Goal: Transaction & Acquisition: Book appointment/travel/reservation

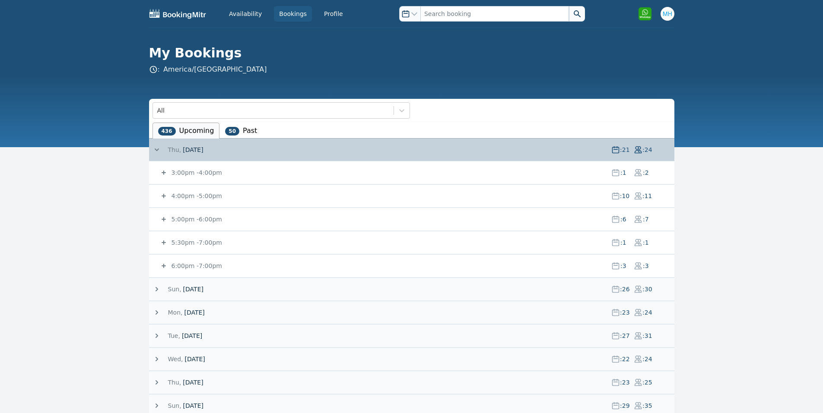
click at [184, 171] on small "3:00pm - 4:00pm" at bounding box center [196, 172] width 52 height 7
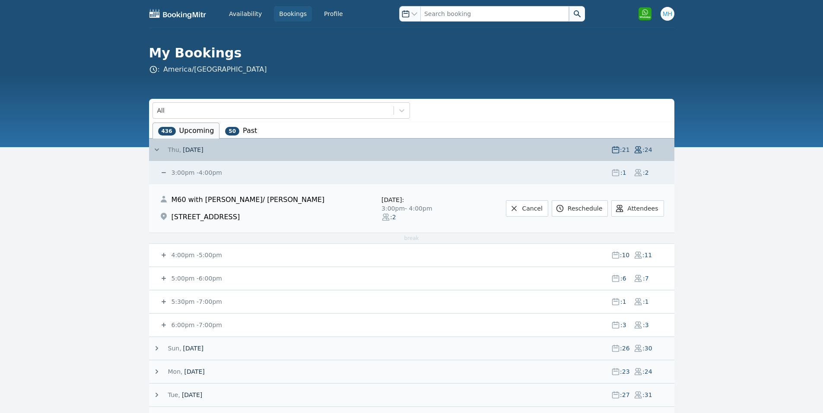
click at [184, 171] on small "3:00pm - 4:00pm" at bounding box center [196, 172] width 52 height 7
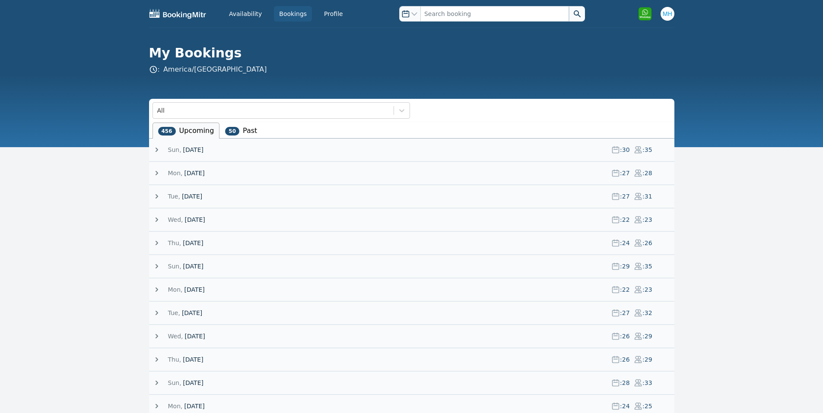
click at [198, 150] on span "[DATE]" at bounding box center [193, 150] width 20 height 9
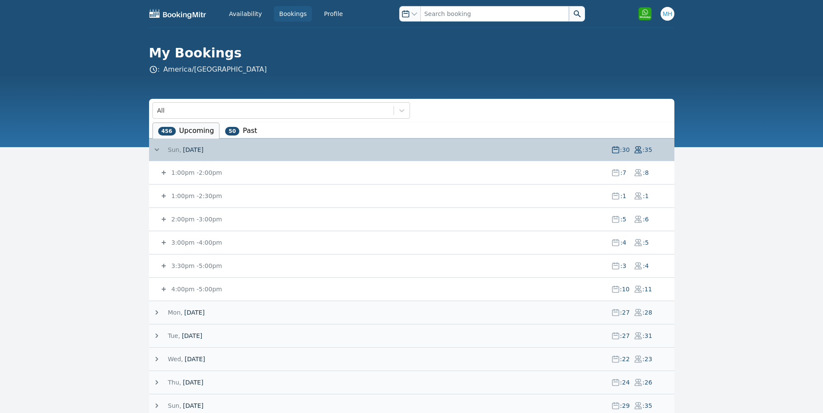
click at [197, 172] on small "1:00pm - 2:00pm" at bounding box center [196, 172] width 52 height 7
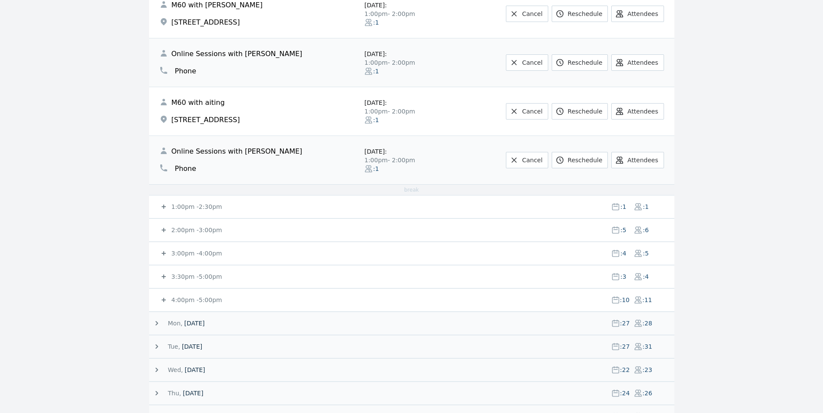
scroll to position [341, 0]
click at [184, 208] on small "1:00pm - 2:30pm" at bounding box center [196, 207] width 52 height 7
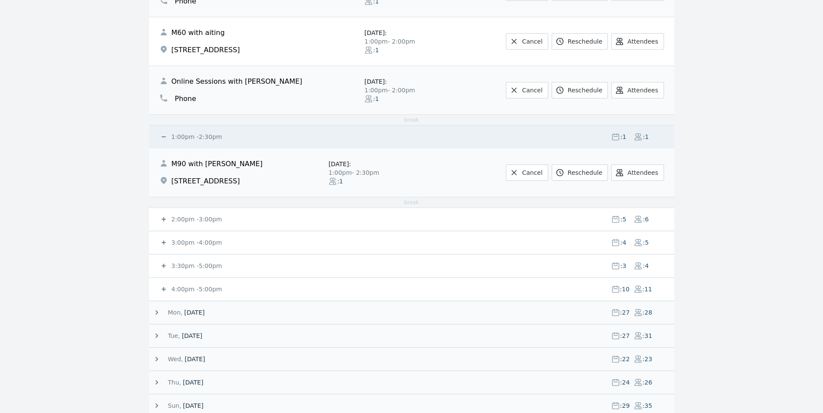
scroll to position [461, 0]
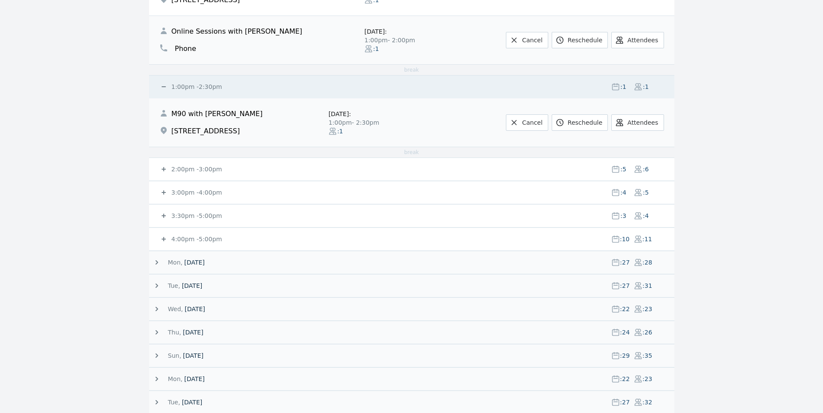
click at [183, 171] on small "2:00pm - 3:00pm" at bounding box center [196, 169] width 52 height 7
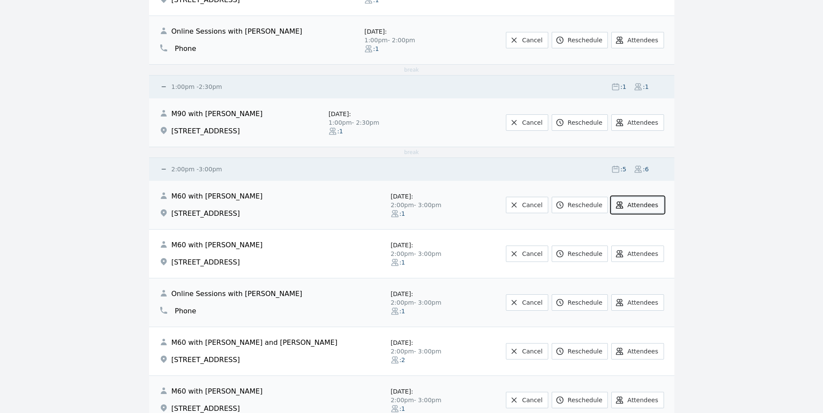
click at [623, 207] on icon at bounding box center [620, 205] width 6 height 6
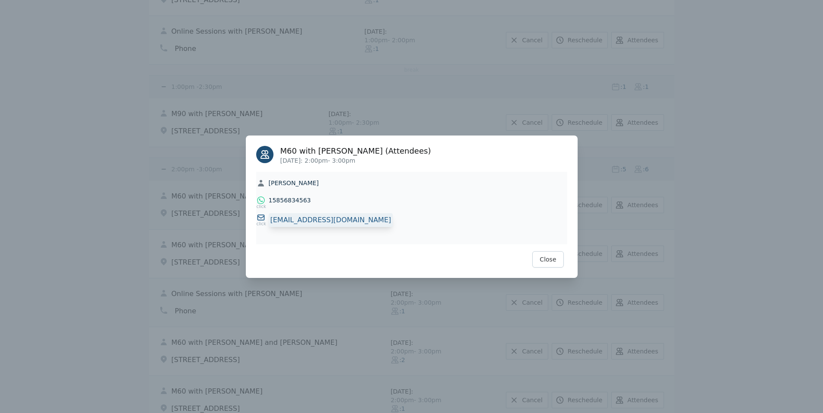
drag, startPoint x: 285, startPoint y: 203, endPoint x: 348, endPoint y: 221, distance: 65.5
click at [355, 223] on div "click [EMAIL_ADDRESS][DOMAIN_NAME] [EMAIL_ADDRESS][DOMAIN_NAME]" at bounding box center [412, 221] width 310 height 17
click at [262, 200] on icon at bounding box center [261, 200] width 9 height 9
drag, startPoint x: 272, startPoint y: 222, endPoint x: 351, endPoint y: 223, distance: 79.1
click at [351, 223] on div "click [EMAIL_ADDRESS][DOMAIN_NAME] [EMAIL_ADDRESS][DOMAIN_NAME]" at bounding box center [412, 221] width 310 height 17
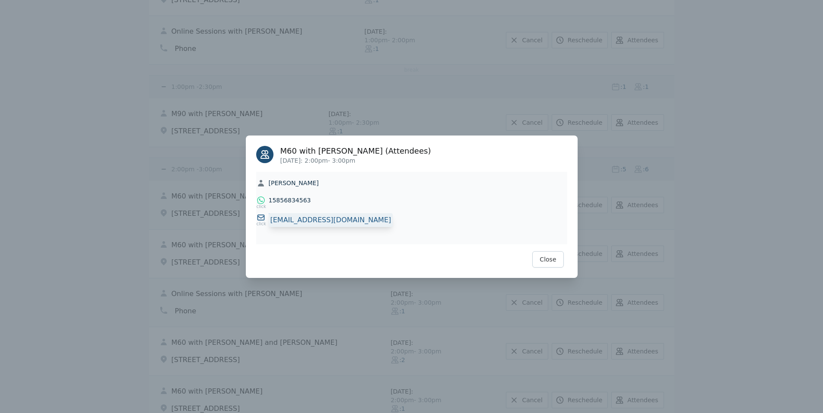
copy div "[EMAIL_ADDRESS][DOMAIN_NAME]"
drag, startPoint x: 270, startPoint y: 198, endPoint x: 321, endPoint y: 204, distance: 52.2
click at [321, 204] on div "15856834563 15856834563" at bounding box center [412, 200] width 310 height 9
copy div "15856834563 15856834563"
drag, startPoint x: 270, startPoint y: 217, endPoint x: 373, endPoint y: 224, distance: 102.6
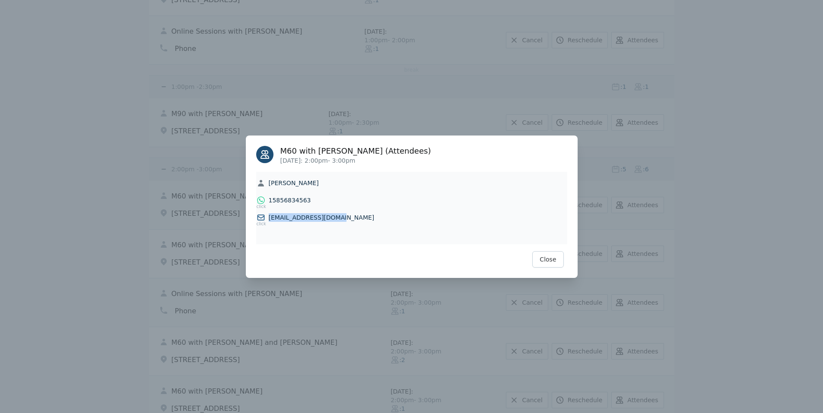
click at [372, 223] on div "click [EMAIL_ADDRESS][DOMAIN_NAME] [EMAIL_ADDRESS][DOMAIN_NAME]" at bounding box center [412, 221] width 310 height 17
copy div "[EMAIL_ADDRESS][DOMAIN_NAME] [EMAIL_ADDRESS][DOMAIN_NAME]"
drag, startPoint x: 553, startPoint y: 258, endPoint x: 517, endPoint y: 247, distance: 37.2
click at [552, 258] on button "Close" at bounding box center [547, 259] width 31 height 16
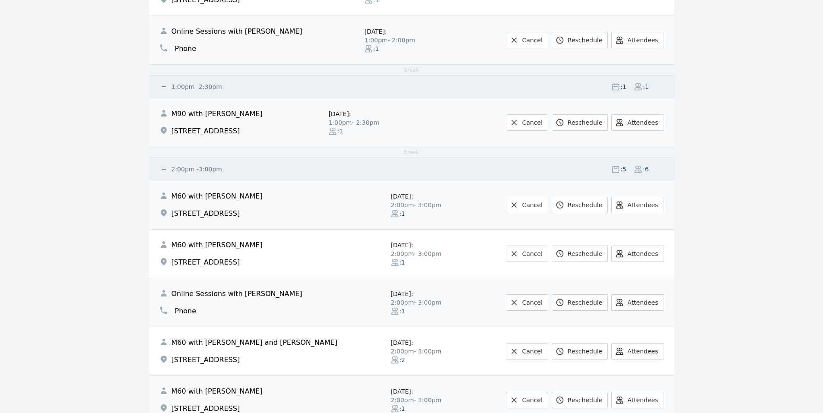
scroll to position [634, 0]
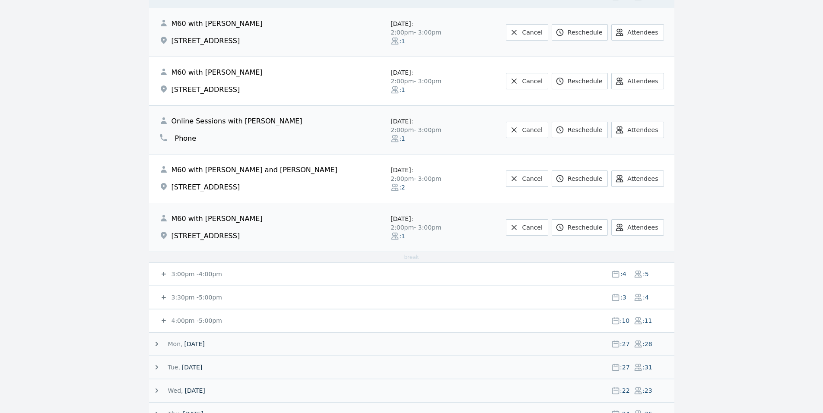
drag, startPoint x: 183, startPoint y: 272, endPoint x: 130, endPoint y: 262, distance: 54.1
click at [182, 272] on small "3:00pm - 4:00pm" at bounding box center [196, 274] width 52 height 7
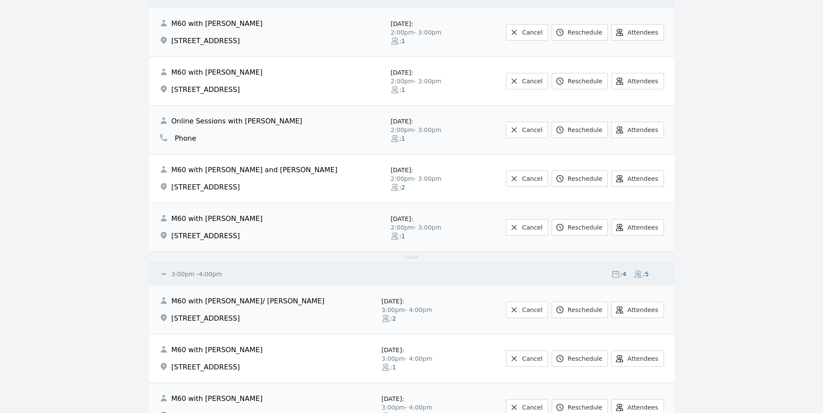
scroll to position [807, 0]
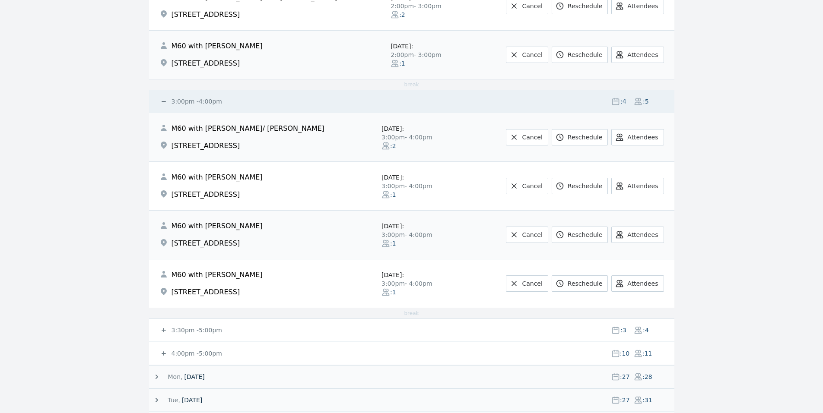
click at [176, 335] on div "3:30pm - 5:00pm : 3 : 4" at bounding box center [416, 330] width 515 height 22
click at [178, 332] on small "3:30pm - 5:00pm" at bounding box center [196, 330] width 52 height 7
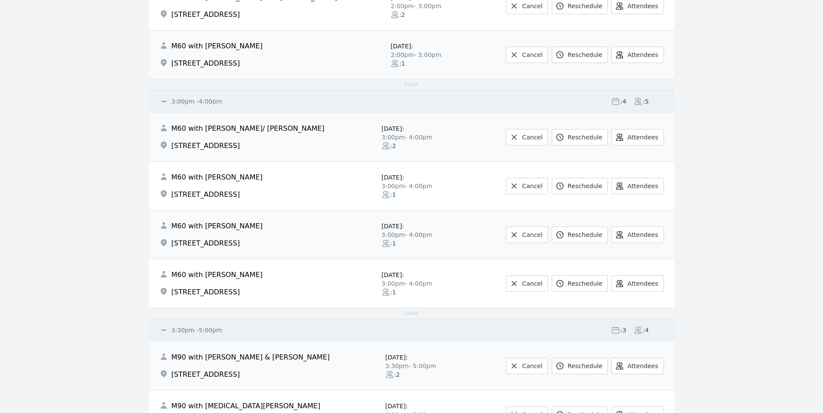
scroll to position [980, 0]
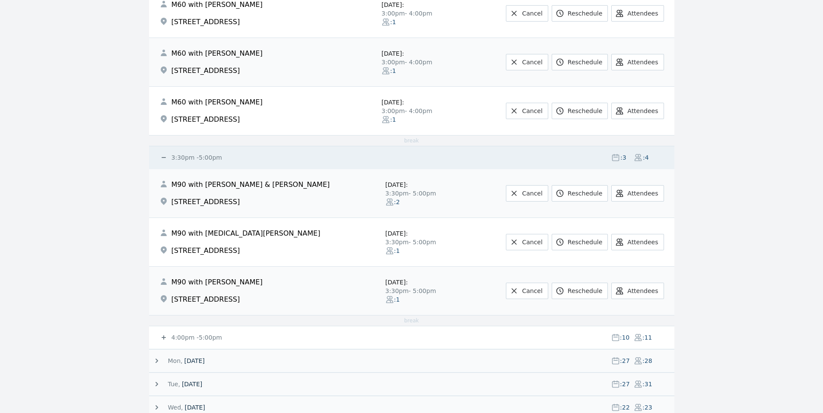
click at [165, 336] on icon at bounding box center [163, 338] width 9 height 9
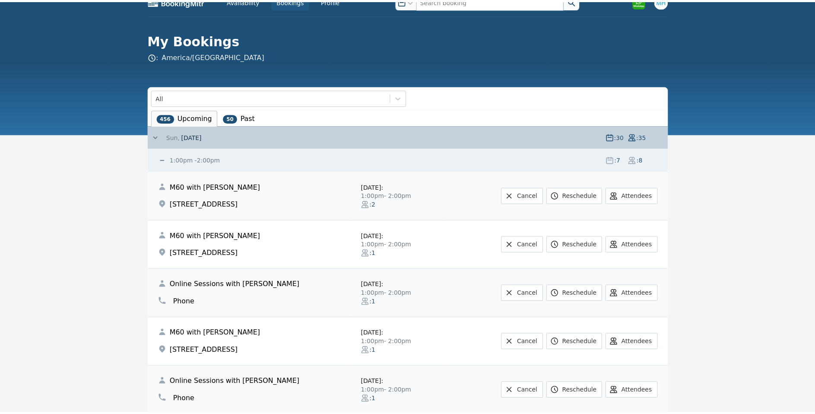
scroll to position [0, 0]
